Goal: Communication & Community: Ask a question

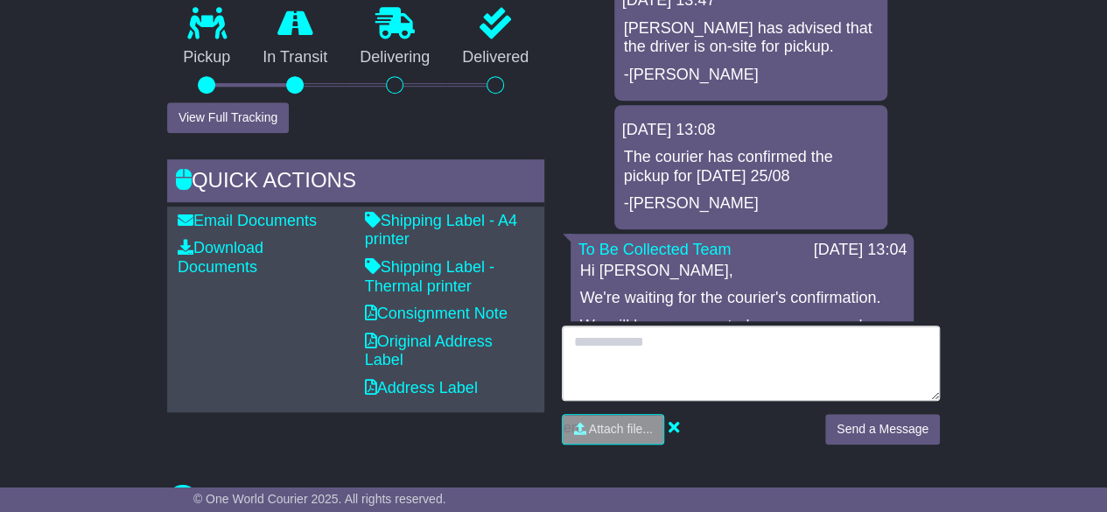
click at [610, 366] on textarea at bounding box center [751, 363] width 378 height 75
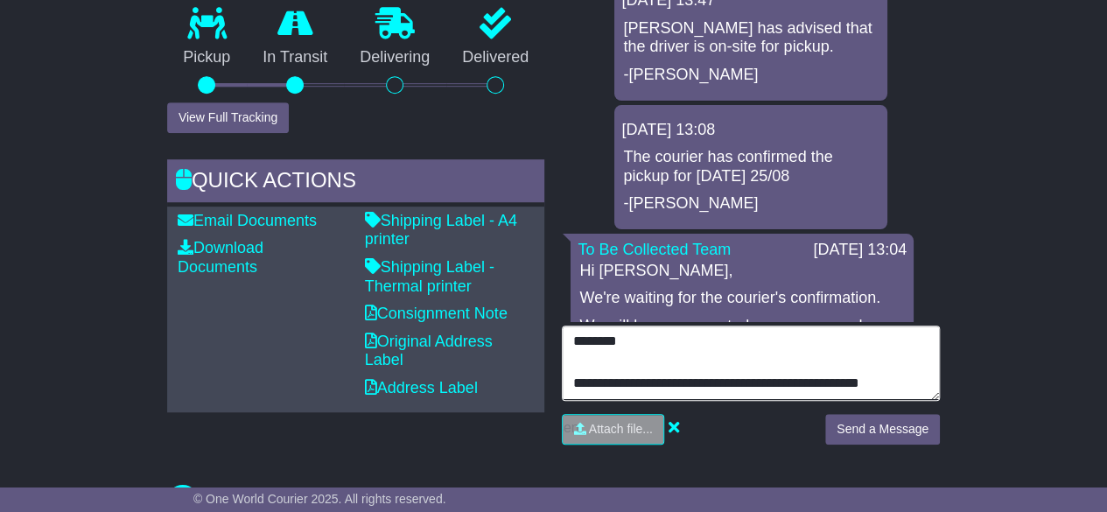
type textarea "**********"
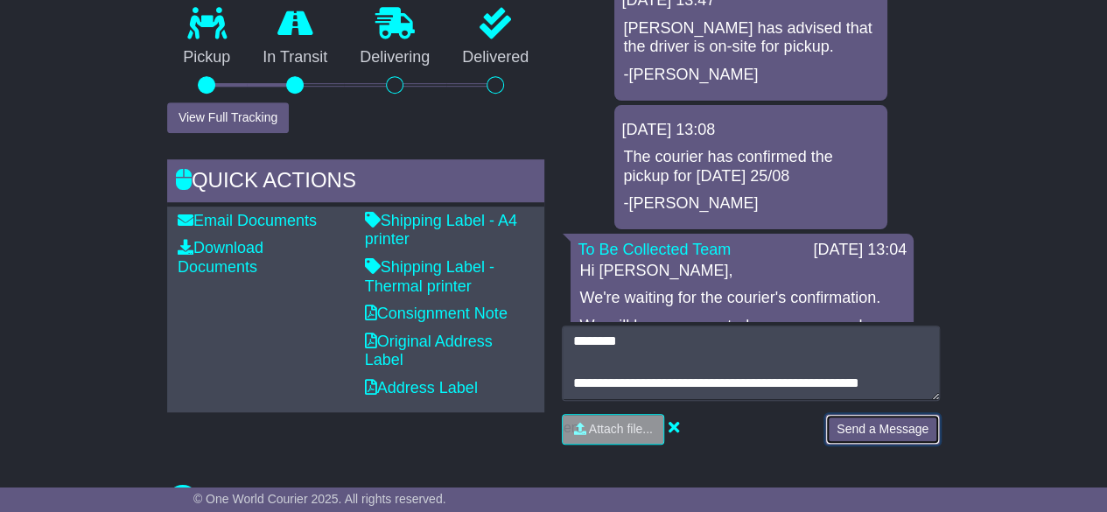
click at [912, 425] on button "Send a Message" at bounding box center [882, 429] width 115 height 31
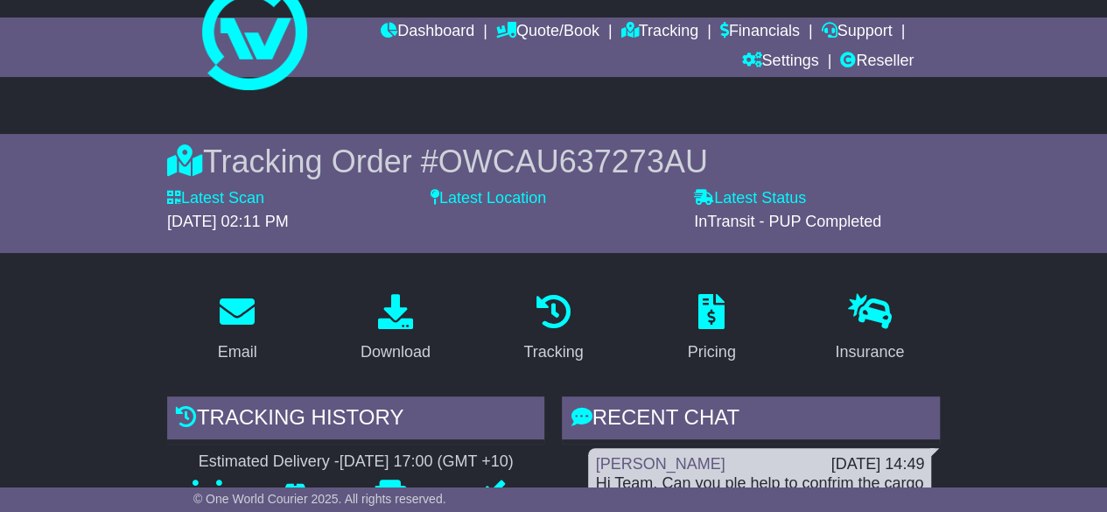
scroll to position [0, 0]
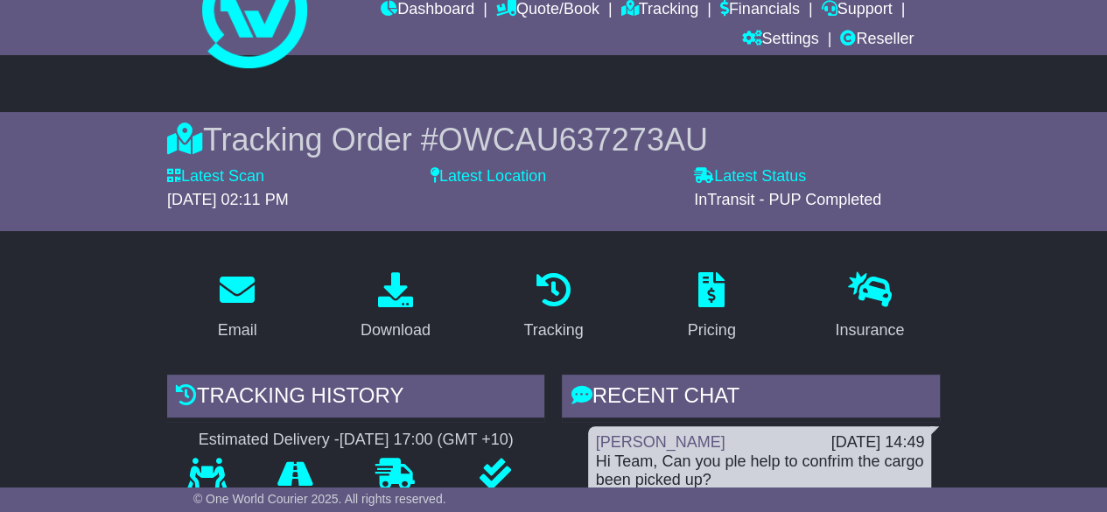
scroll to position [175, 0]
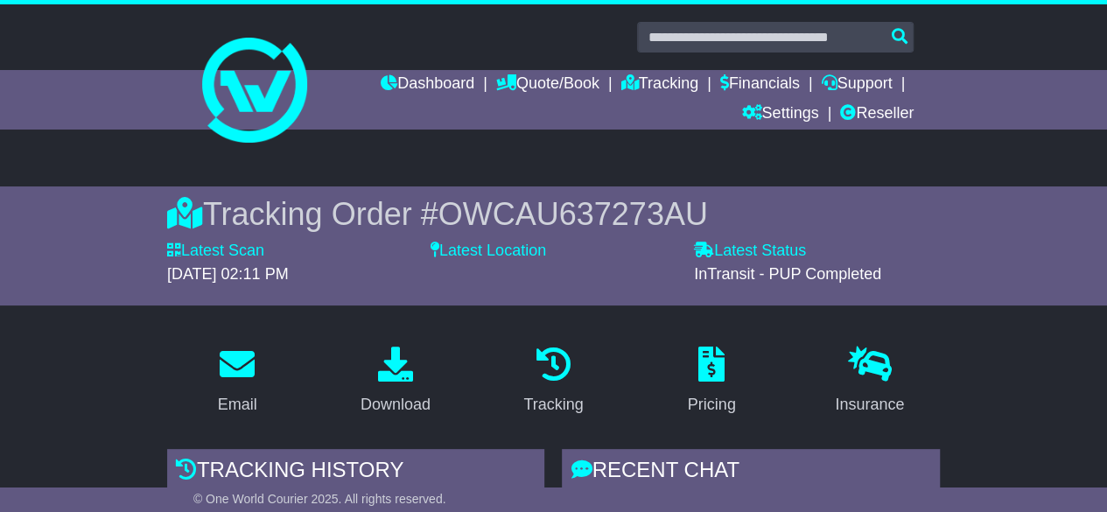
scroll to position [175, 0]
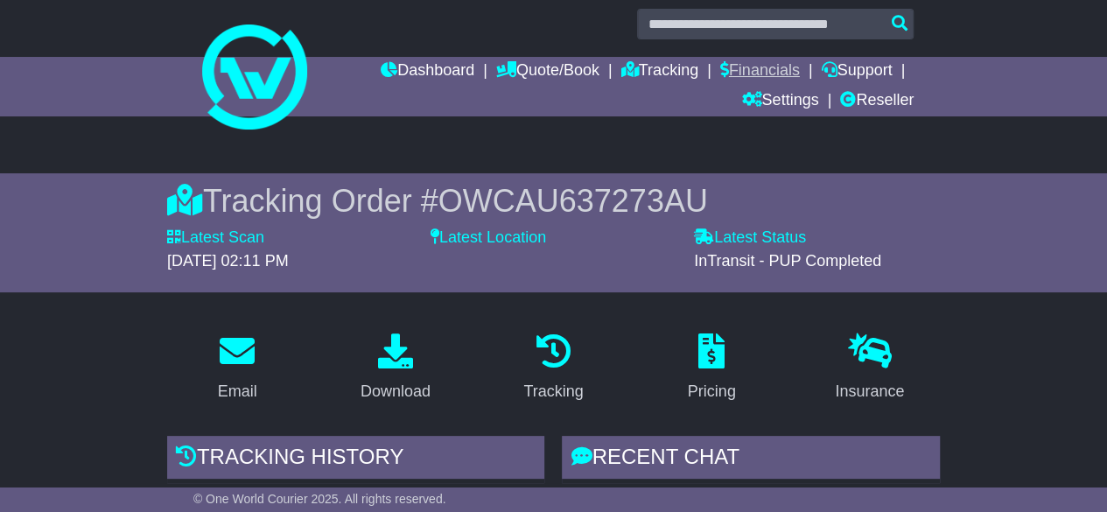
scroll to position [175, 0]
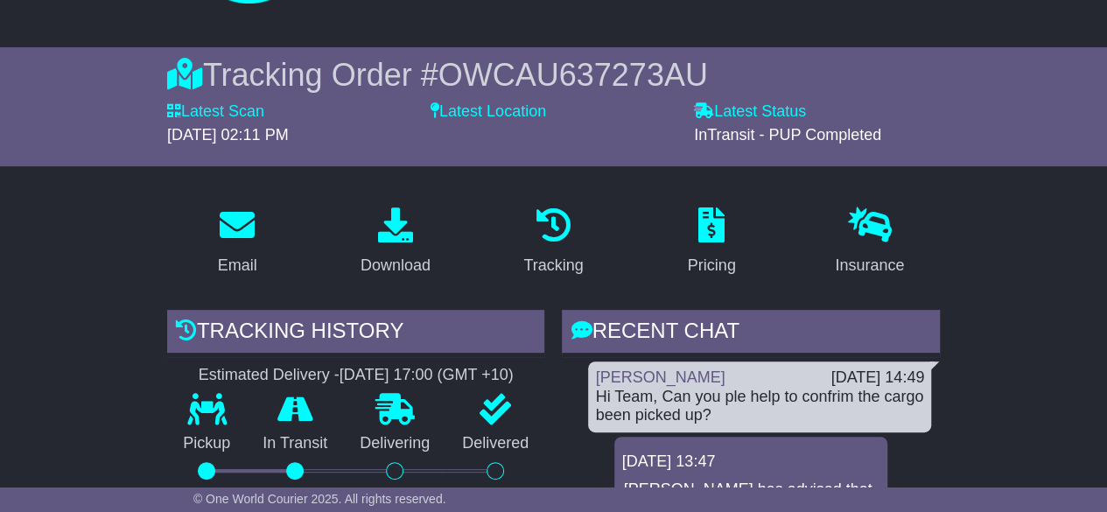
scroll to position [263, 0]
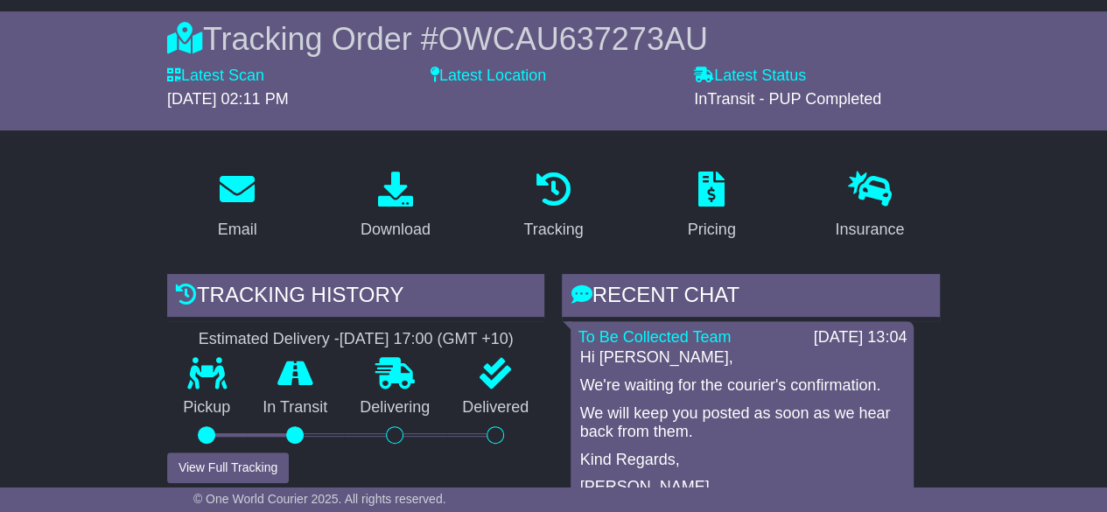
scroll to position [525, 0]
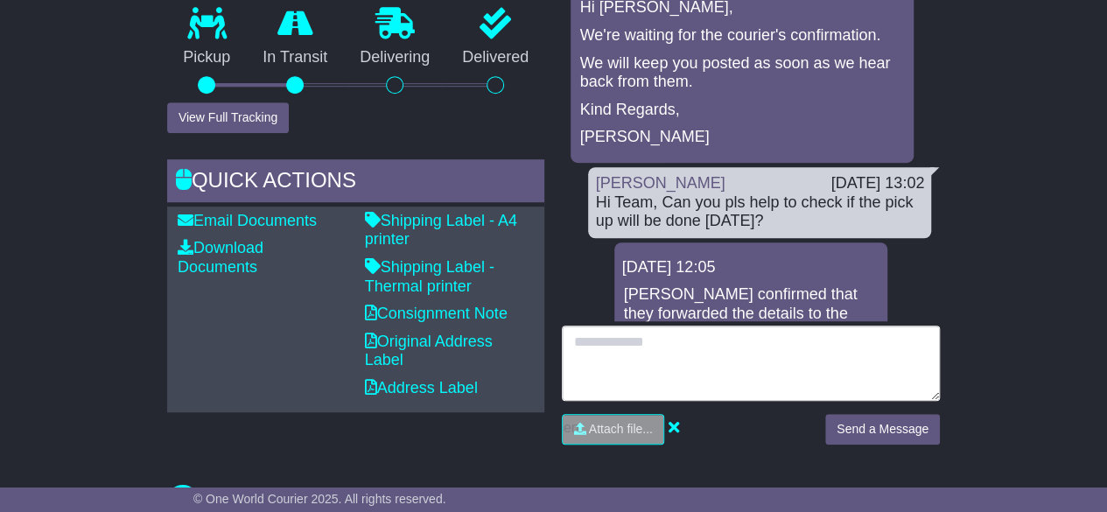
click at [662, 364] on textarea at bounding box center [751, 363] width 378 height 75
type textarea "*"
type textarea "**********"
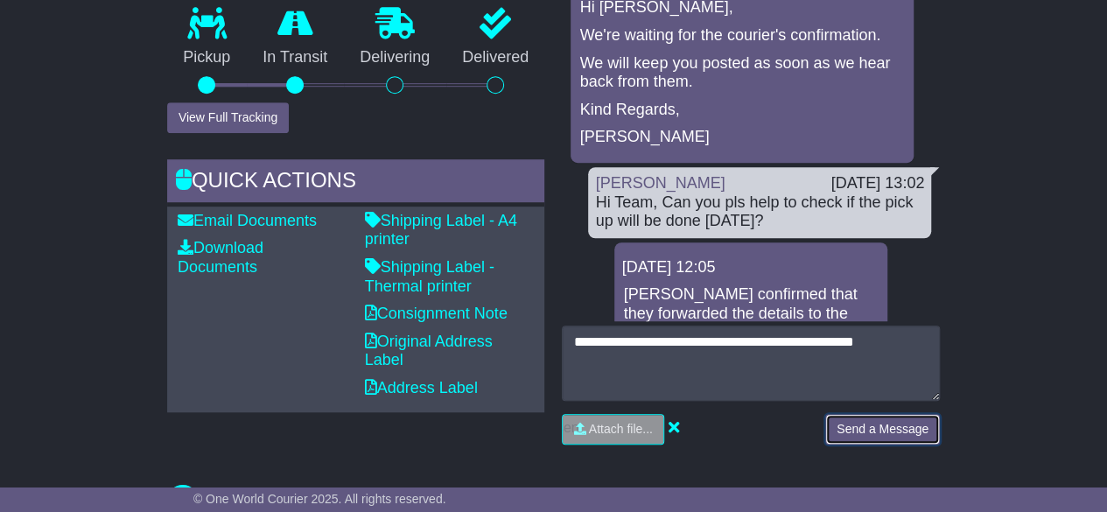
click at [861, 424] on button "Send a Message" at bounding box center [882, 429] width 115 height 31
